Goal: Answer question/provide support

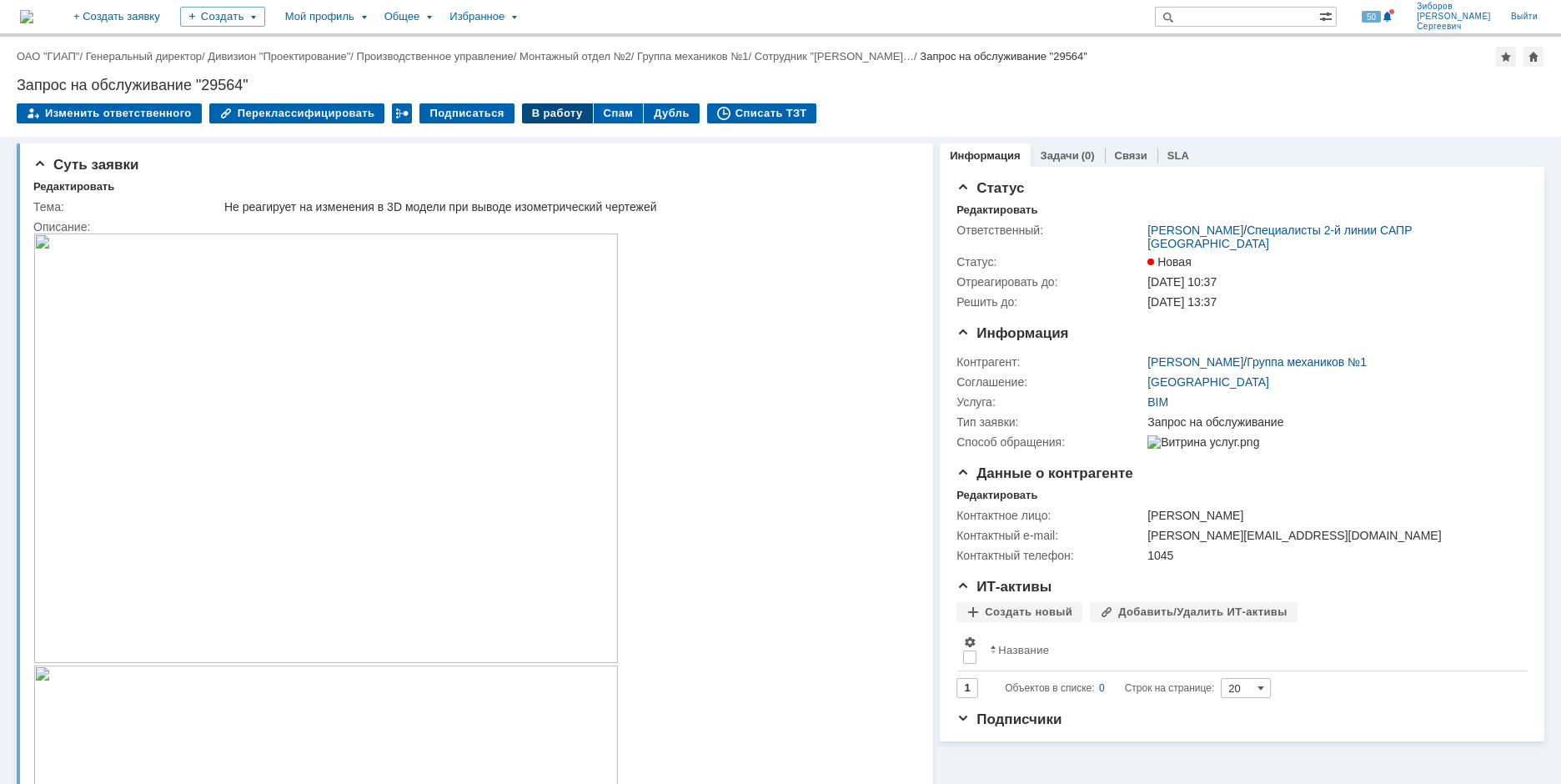
click at [548, 118] on div "В работу" at bounding box center [558, 114] width 71 height 20
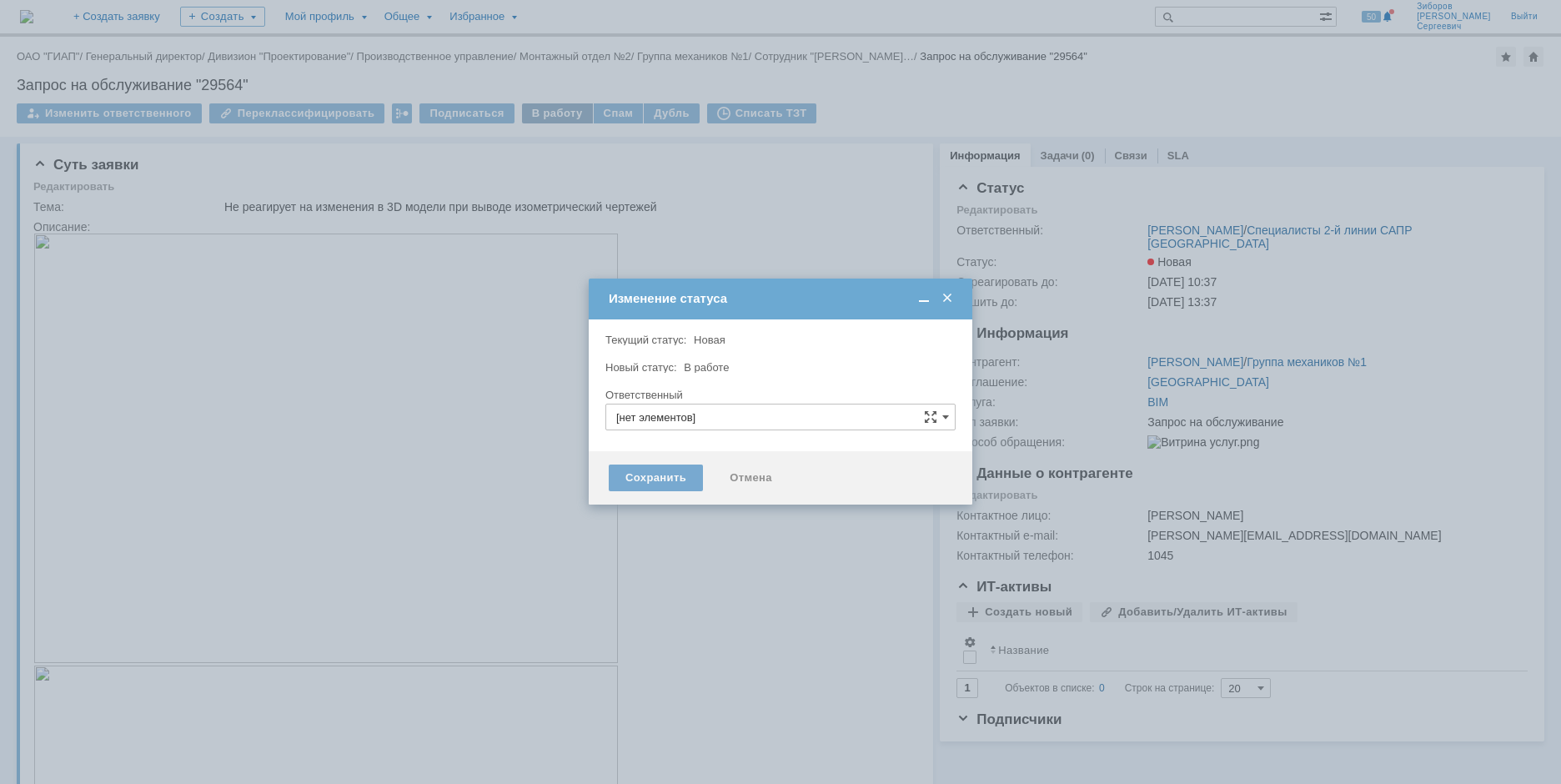
type input "[PERSON_NAME]"
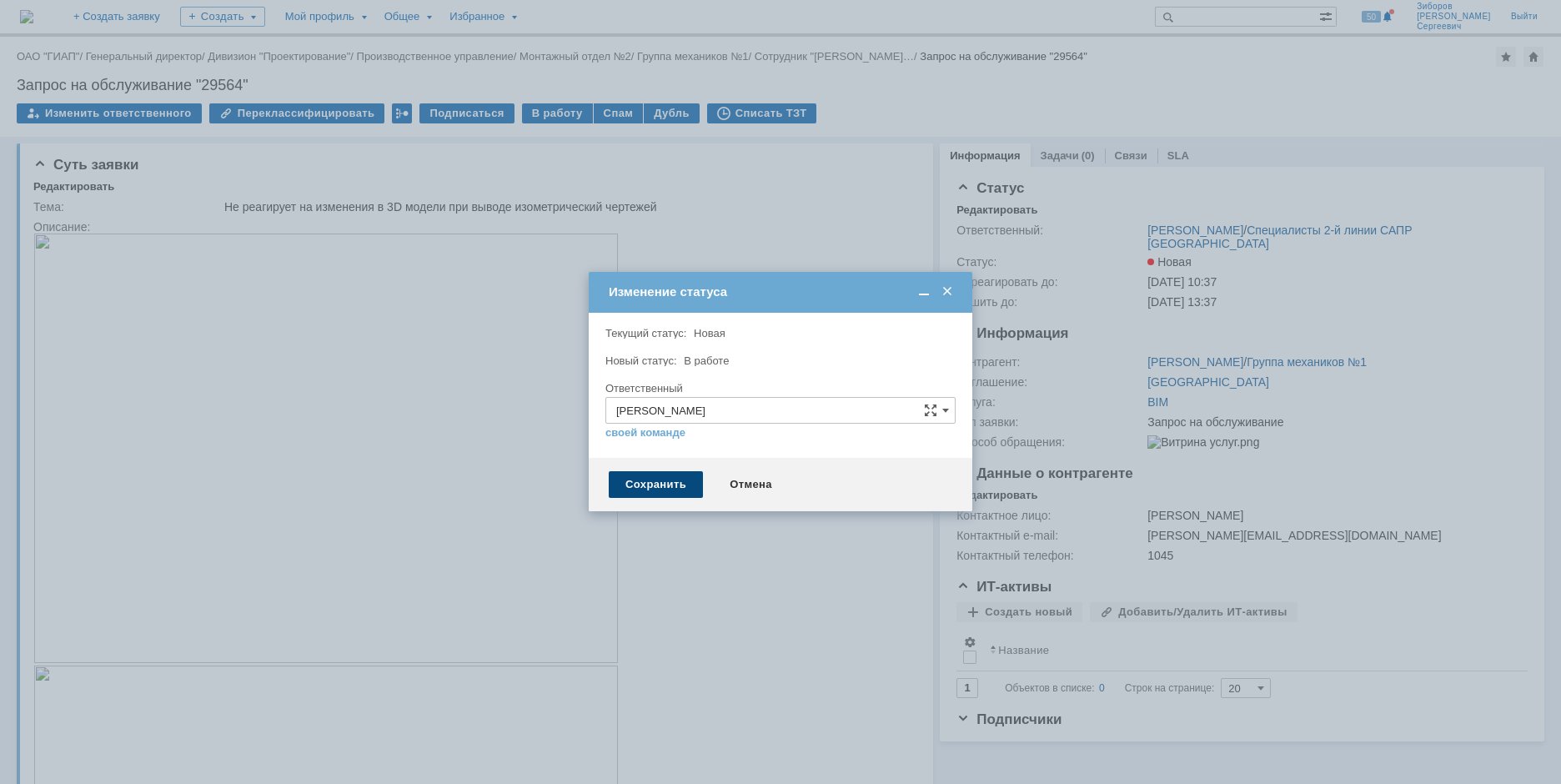
click at [678, 481] on div "Сохранить" at bounding box center [656, 484] width 95 height 26
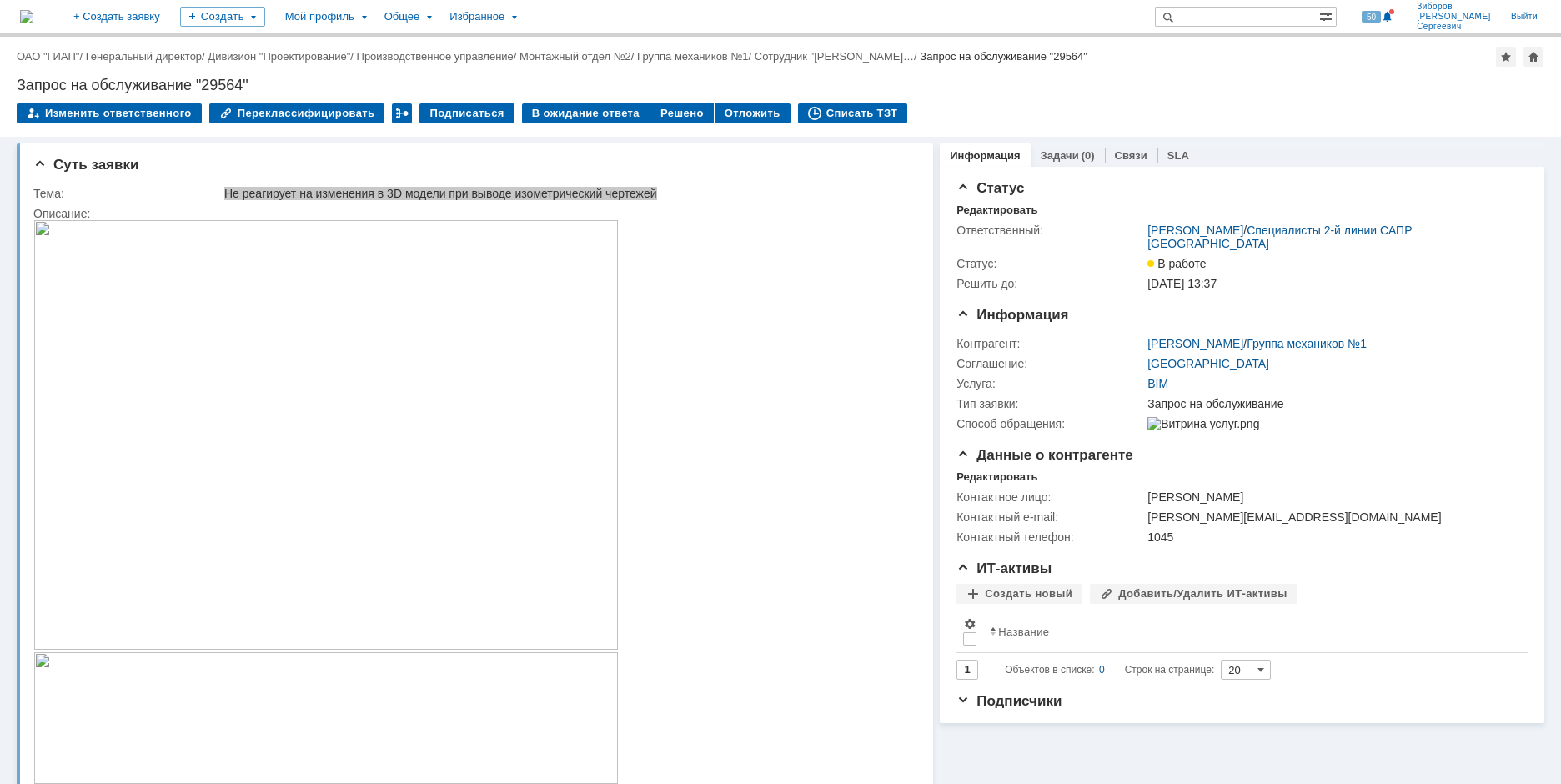
drag, startPoint x: 226, startPoint y: 191, endPoint x: 661, endPoint y: 185, distance: 435.0
click at [661, 185] on td "Не реагирует на изменения в 3D модели при выводе изометрический чертежей" at bounding box center [566, 194] width 690 height 20
click at [294, 191] on div "Не реагирует на изменения в 3D модели при выводе изометрический чертежей" at bounding box center [567, 193] width 684 height 14
drag, startPoint x: 226, startPoint y: 198, endPoint x: 678, endPoint y: 196, distance: 452.0
click at [678, 196] on div "Не реагирует на изменения в 3D модели при выводе изометрический чертежей" at bounding box center [567, 193] width 684 height 14
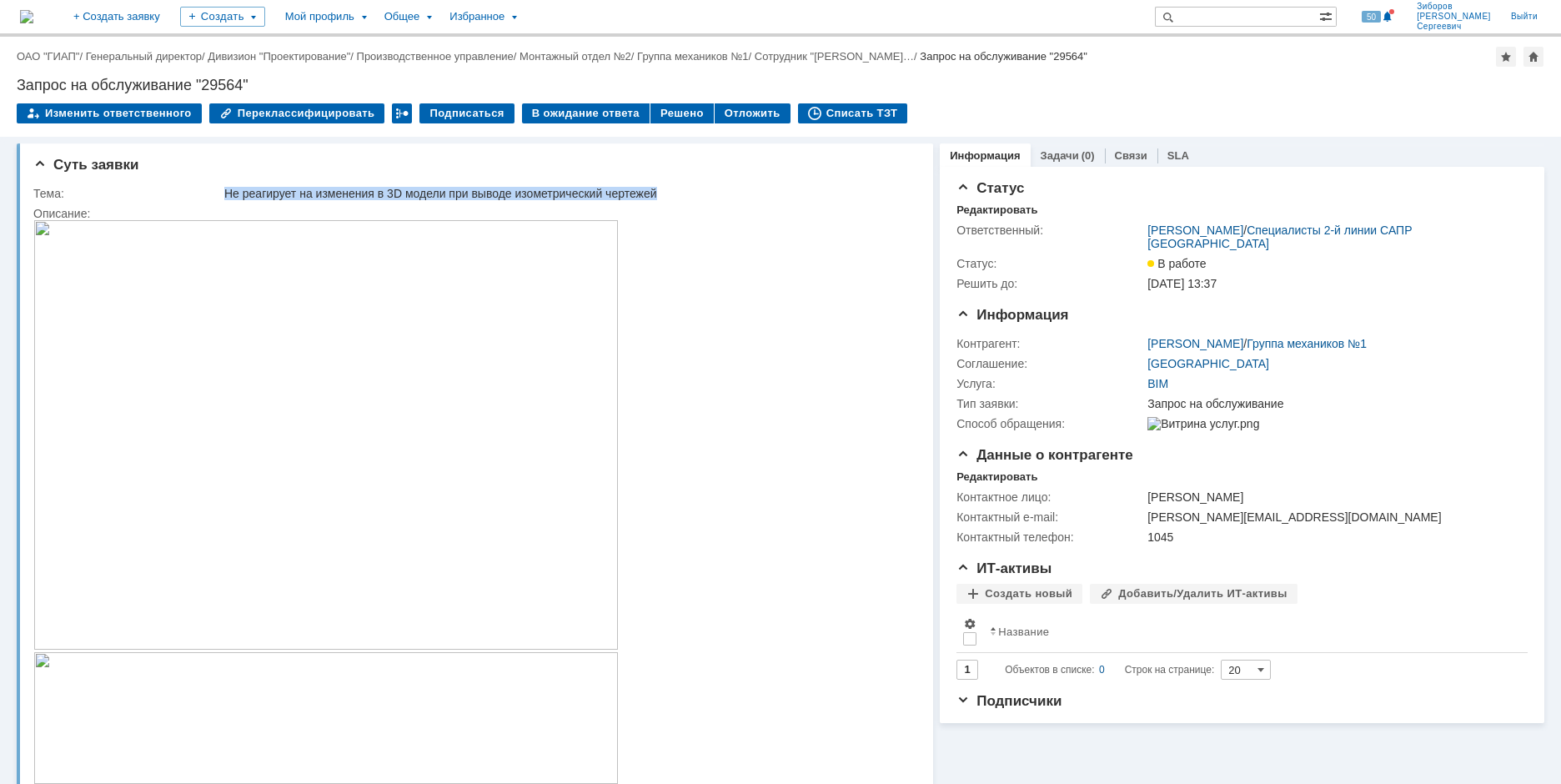
copy div "Не реагирует на изменения в 3D модели при выводе изометрический чертежей"
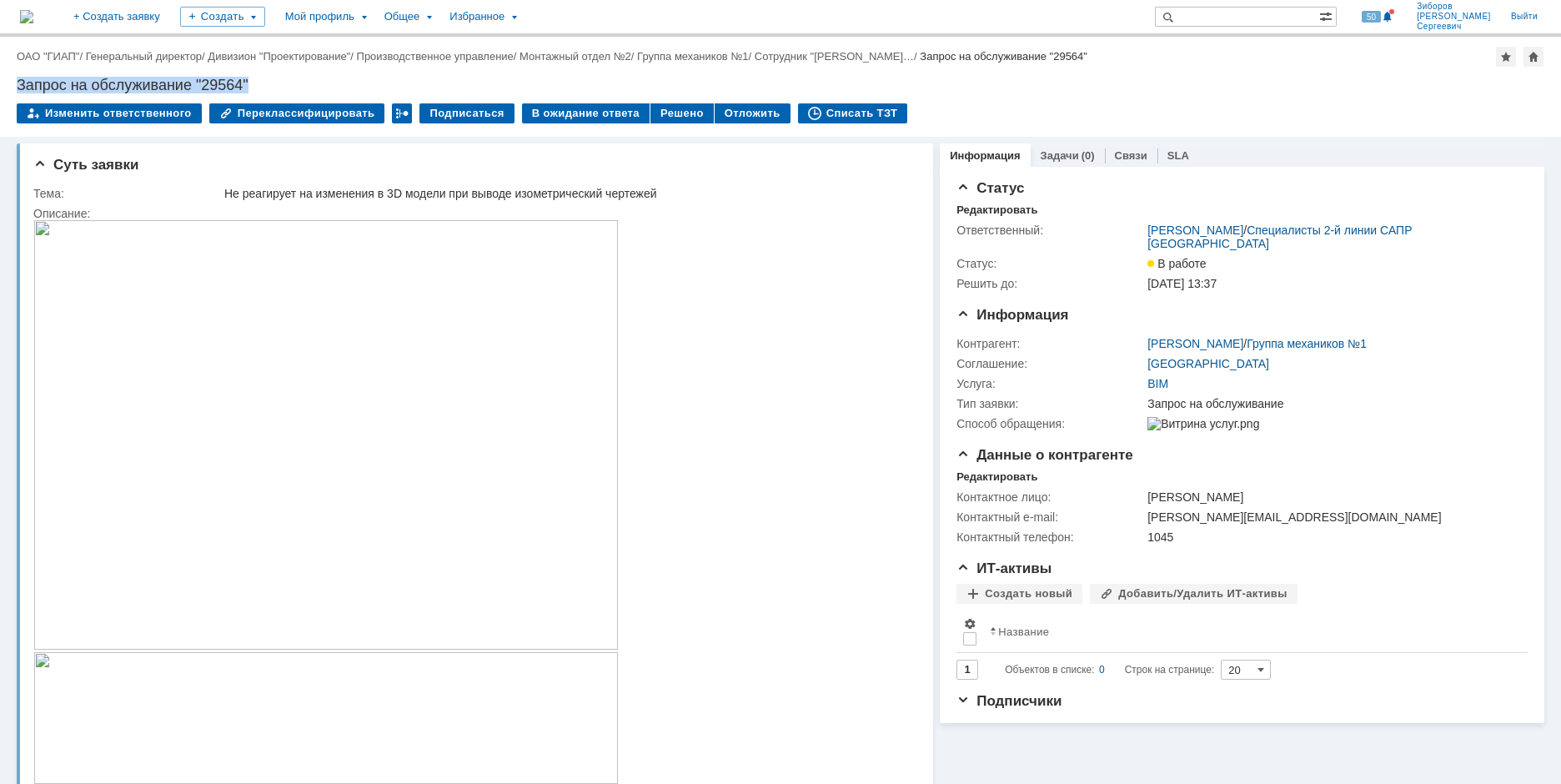
drag, startPoint x: 18, startPoint y: 82, endPoint x: 282, endPoint y: 78, distance: 264.0
click at [282, 78] on div "Запрос на обслуживание "29564"" at bounding box center [780, 85] width 1528 height 16
copy div "Запрос на обслуживание "29564""
click at [128, 176] on div "Суть заявки Тема: Не реагирует на изменения в 3D модели при выводе изометрическ…" at bounding box center [475, 483] width 917 height 679
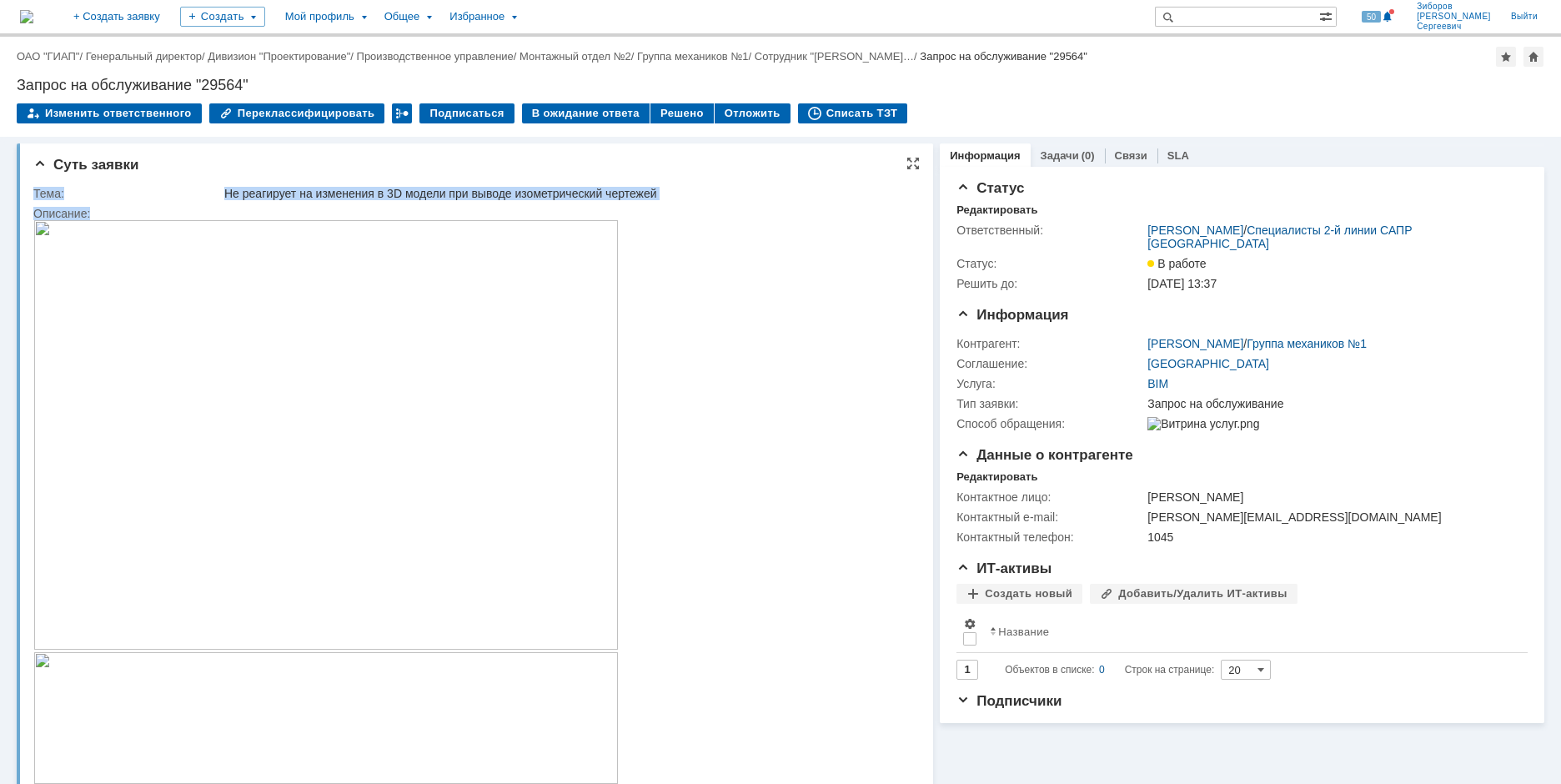
drag, startPoint x: 35, startPoint y: 191, endPoint x: 116, endPoint y: 211, distance: 83.4
click at [116, 211] on tbody "Тема: Не реагирует на изменения в 3D модели при выводе изометрический чертежей …" at bounding box center [473, 497] width 879 height 627
copy tbody "Тема: Не реагирует на изменения в 3D модели при выводе изометрический чертежей …"
click at [767, 380] on html "Вывожу 2 линии, выводит одну и без изменений в 3 D модели. Делил линию на точки…" at bounding box center [468, 509] width 870 height 579
click at [485, 350] on img at bounding box center [327, 435] width 586 height 429
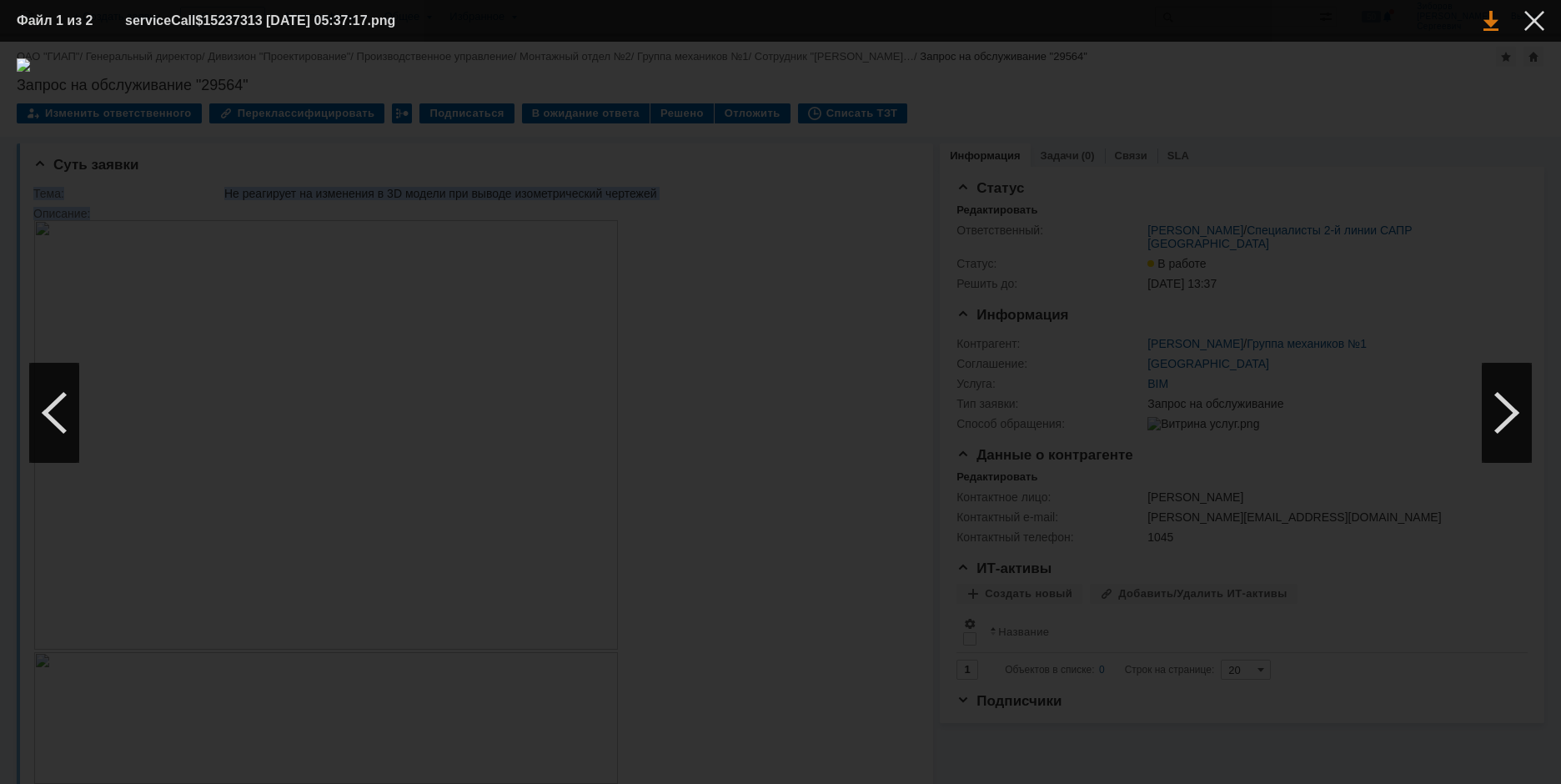
click at [1493, 25] on link at bounding box center [1491, 21] width 15 height 20
click at [1531, 17] on div at bounding box center [1535, 21] width 20 height 20
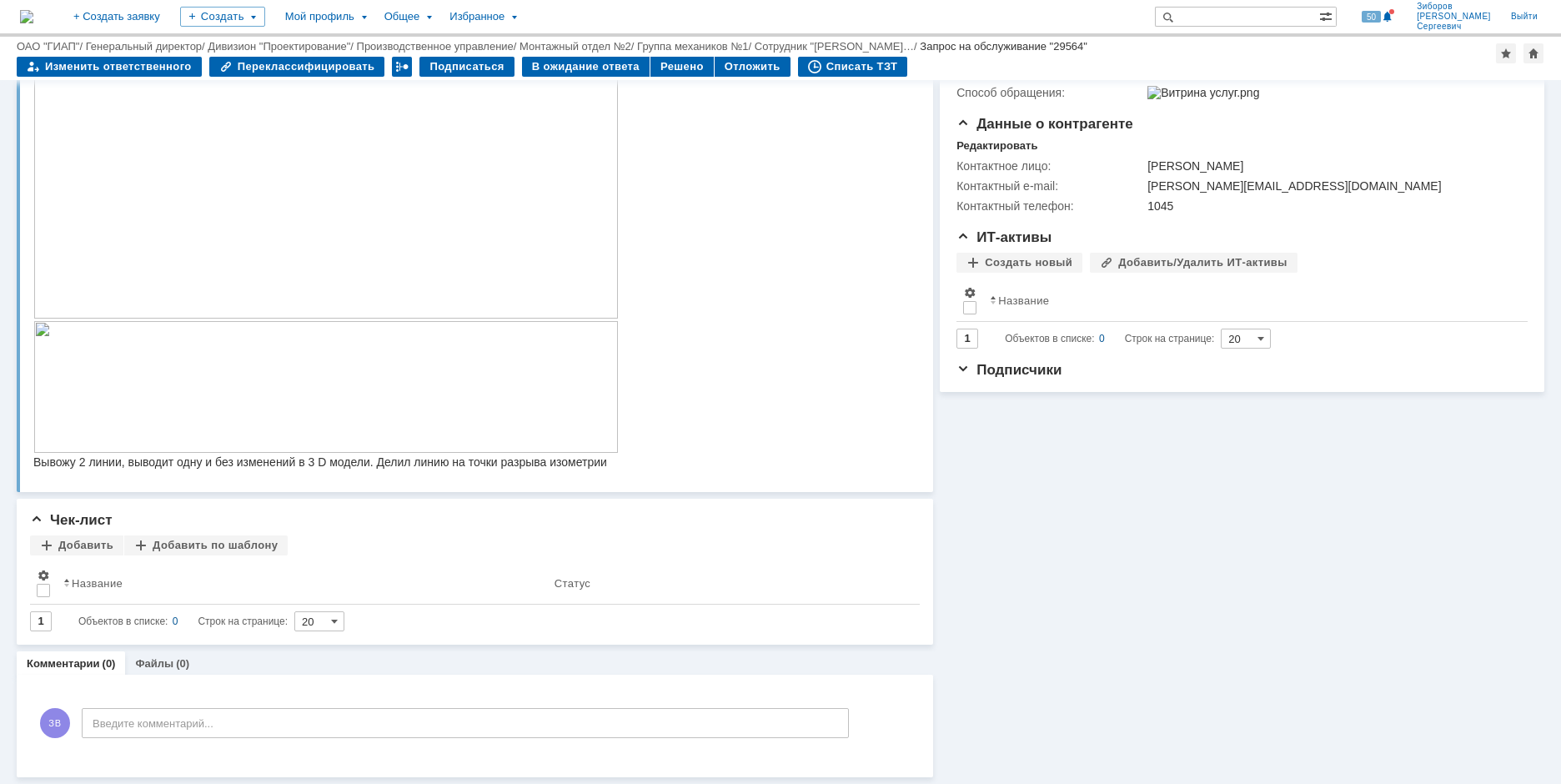
scroll to position [276, 0]
click at [208, 374] on img at bounding box center [327, 387] width 586 height 132
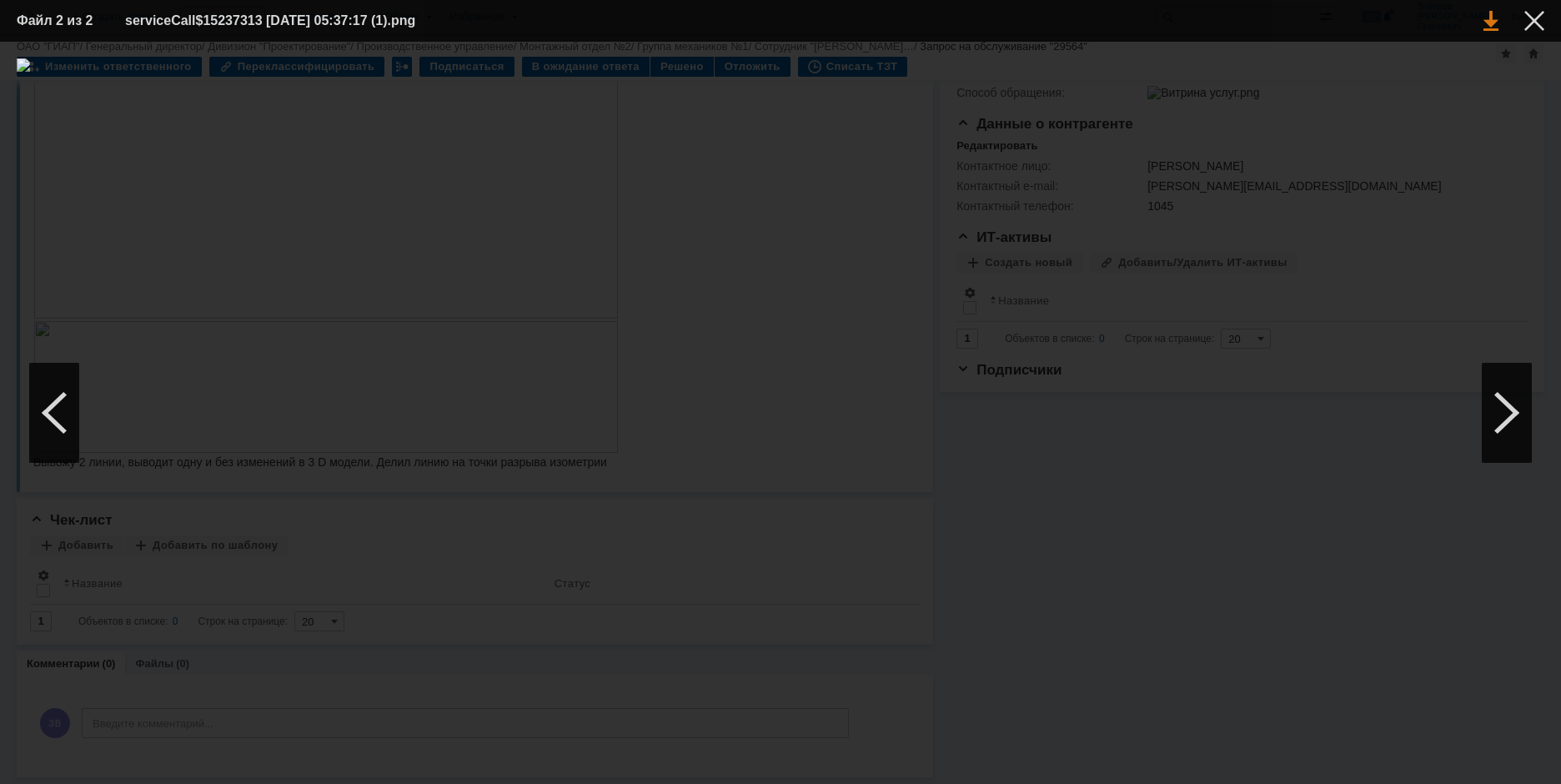
click at [1492, 25] on link at bounding box center [1491, 21] width 15 height 20
click at [1537, 19] on div at bounding box center [1535, 21] width 20 height 20
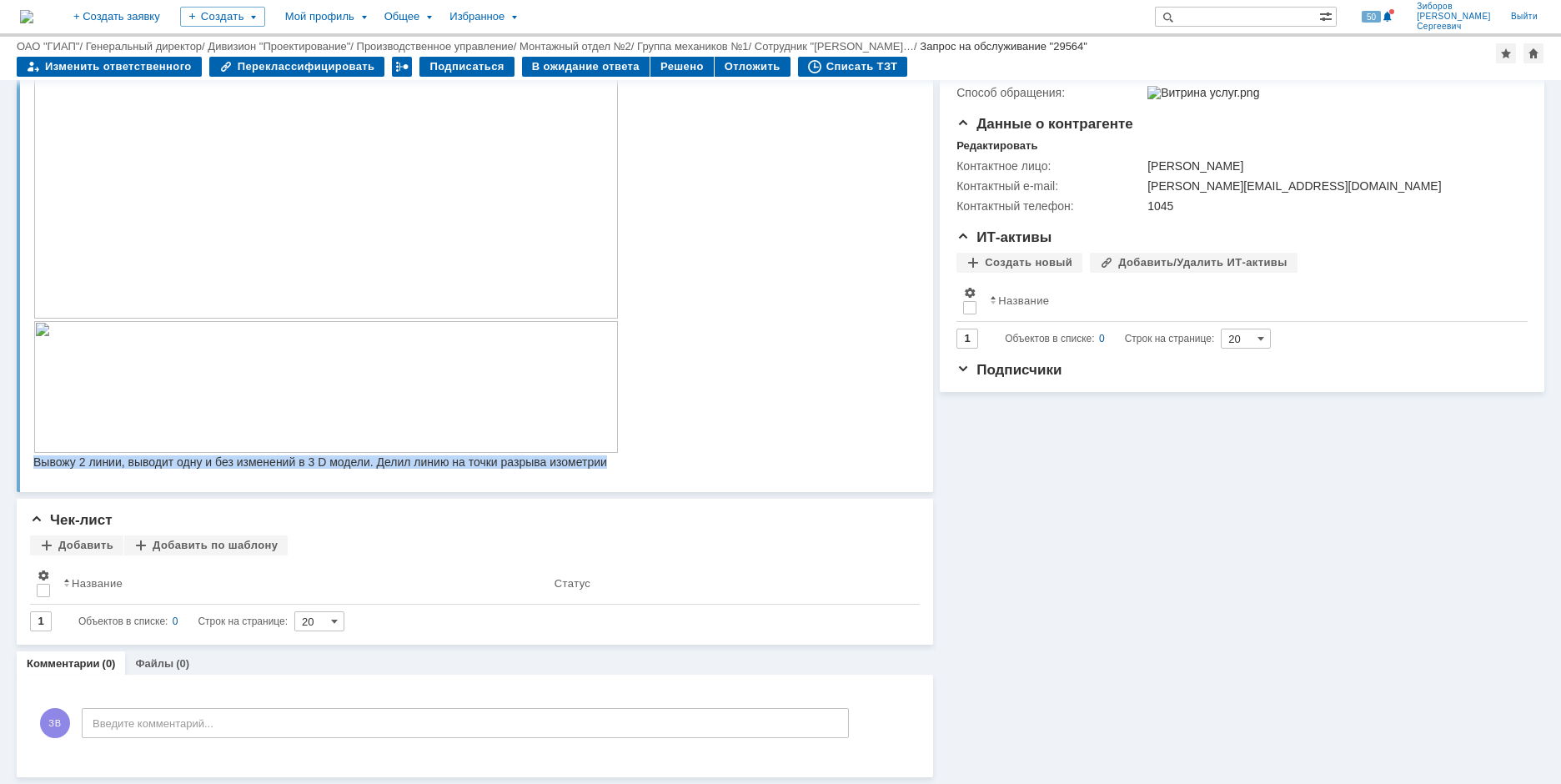
drag, startPoint x: 35, startPoint y: 465, endPoint x: 630, endPoint y: 491, distance: 595.6
click at [630, 468] on html "Вывожу 2 линии, выводит одну и без изменений в 3 D модели. Делил линию на точки…" at bounding box center [468, 178] width 870 height 579
copy div "Вывожу 2 линии, выводит одну и без изменений в 3 D модели. Делил линию на точки…"
